Goal: Check status: Verify the current state of an ongoing process or item

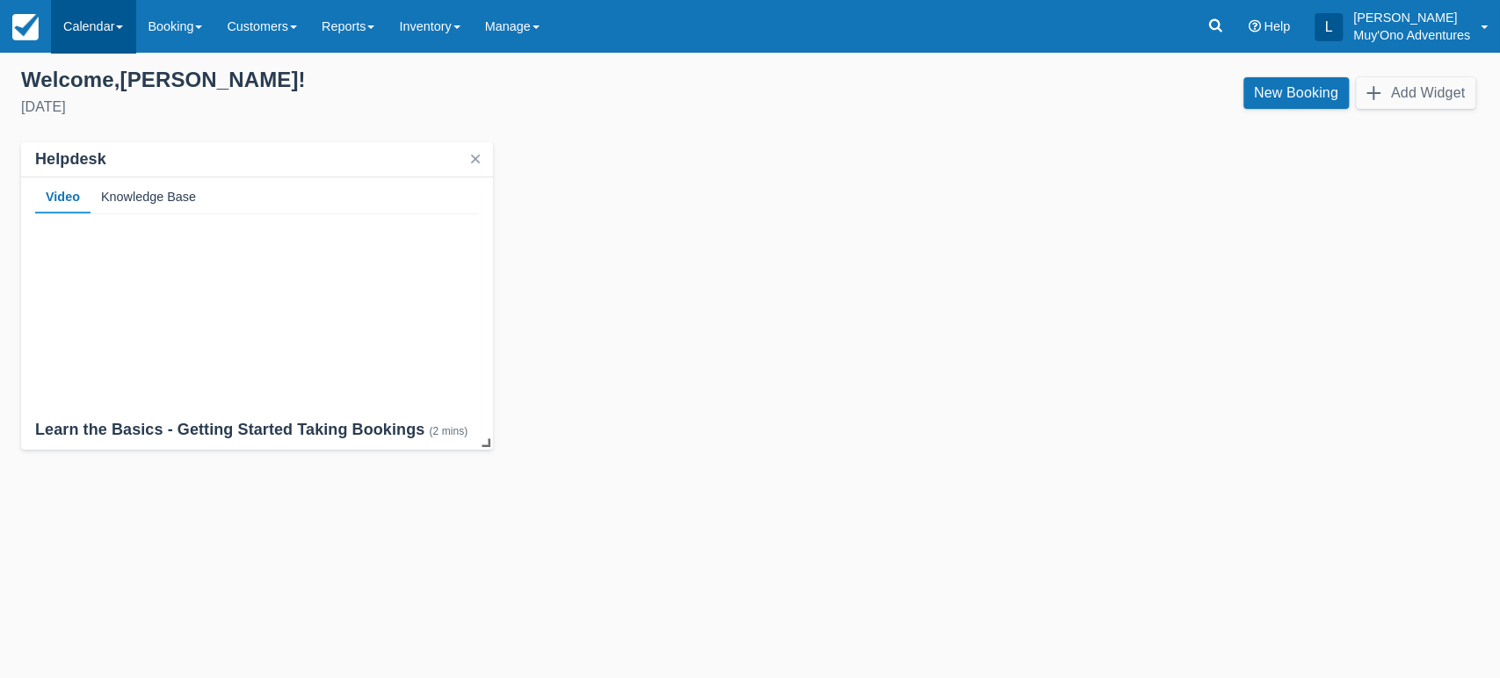
click at [119, 20] on link "Calendar" at bounding box center [93, 26] width 84 height 53
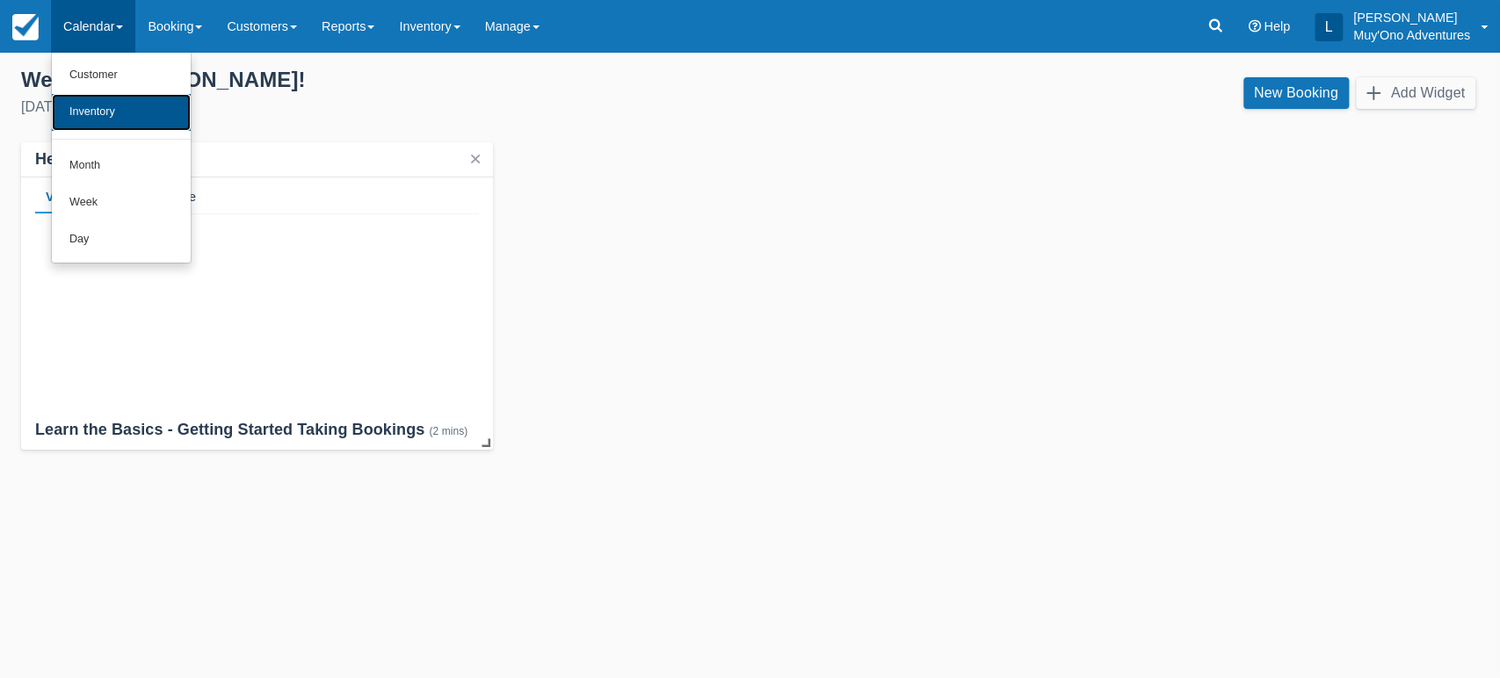
click at [98, 105] on link "Inventory" at bounding box center [121, 112] width 139 height 37
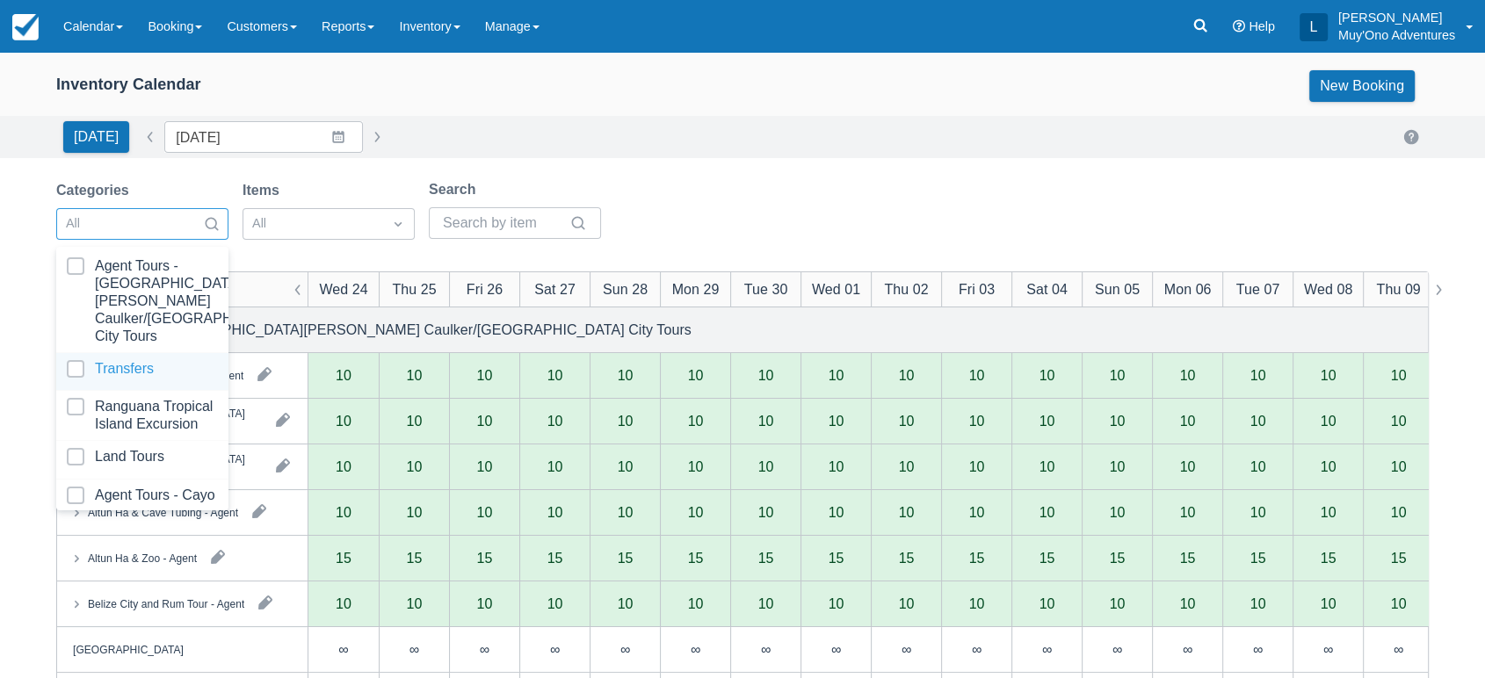
scroll to position [175, 0]
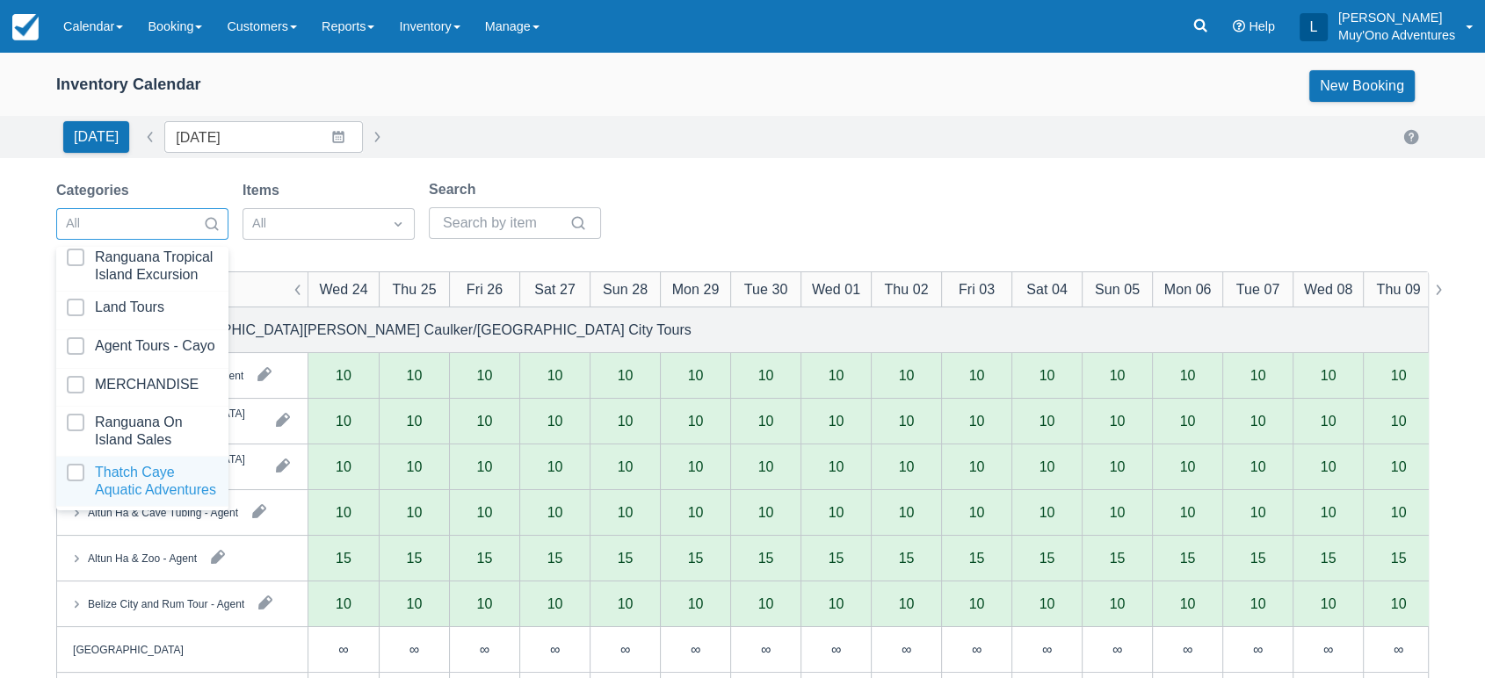
click at [128, 464] on div at bounding box center [142, 481] width 151 height 35
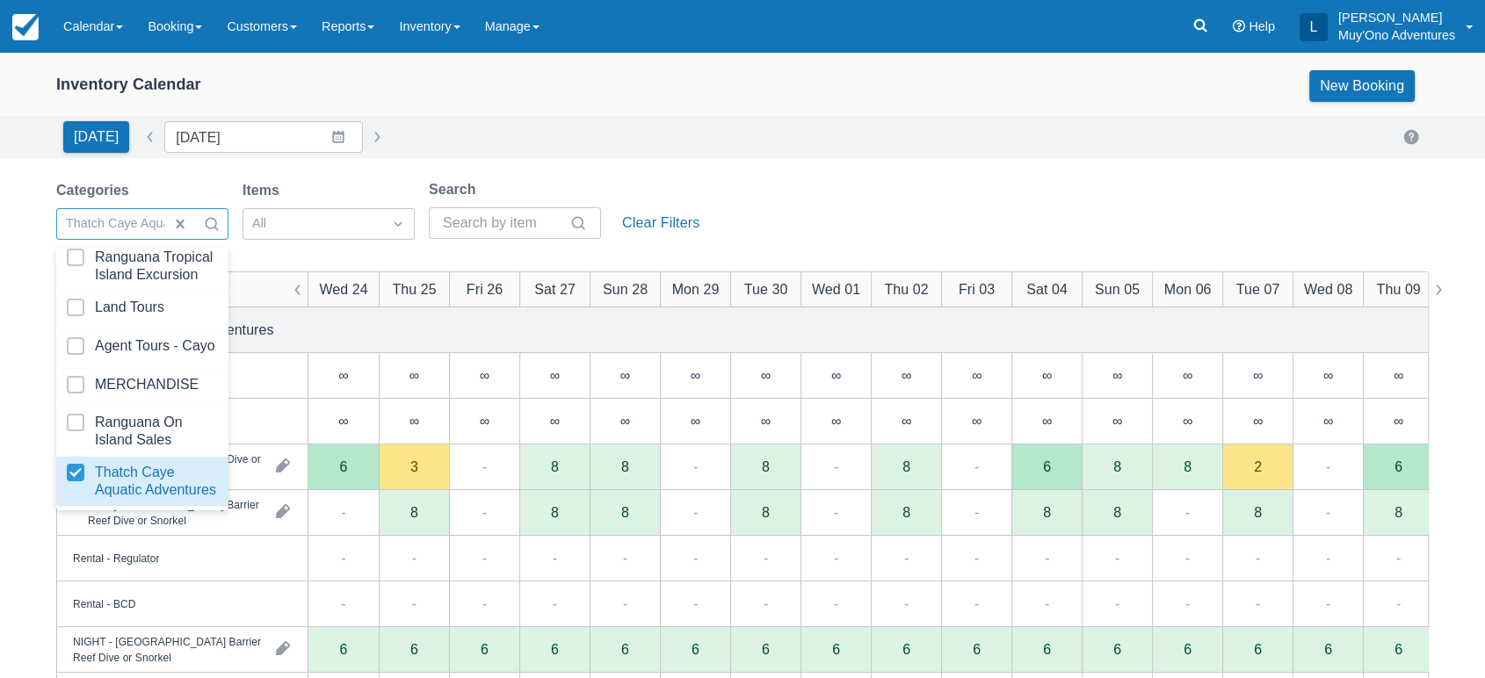
click at [810, 223] on div "Categories option Thatch Caye Aquatic Adventures, selected. option Thatch Caye …" at bounding box center [742, 214] width 1372 height 71
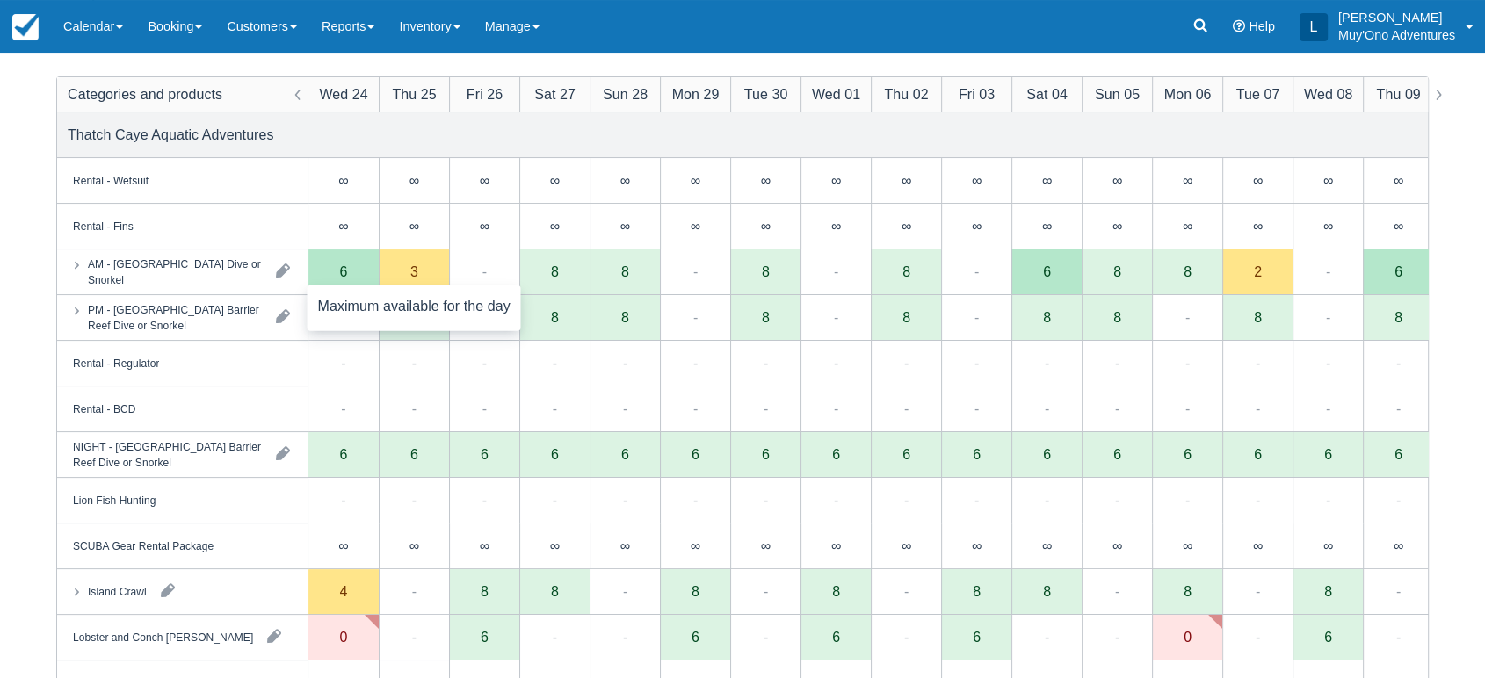
scroll to position [197, 0]
